Goal: Task Accomplishment & Management: Use online tool/utility

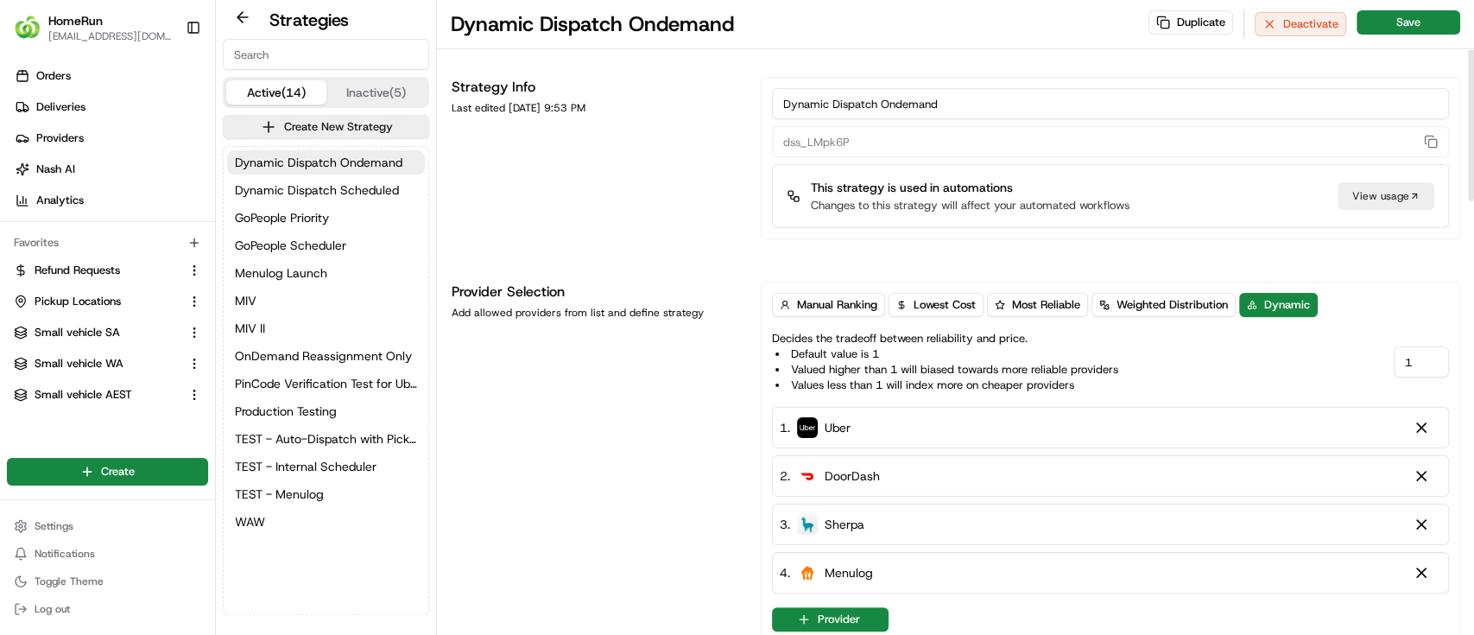
drag, startPoint x: 584, startPoint y: 536, endPoint x: 481, endPoint y: 368, distance: 197.2
click at [584, 532] on div "Provider Selection Add allowed providers from list and define strategy" at bounding box center [595, 461] width 288 height 361
